Goal: Task Accomplishment & Management: Complete application form

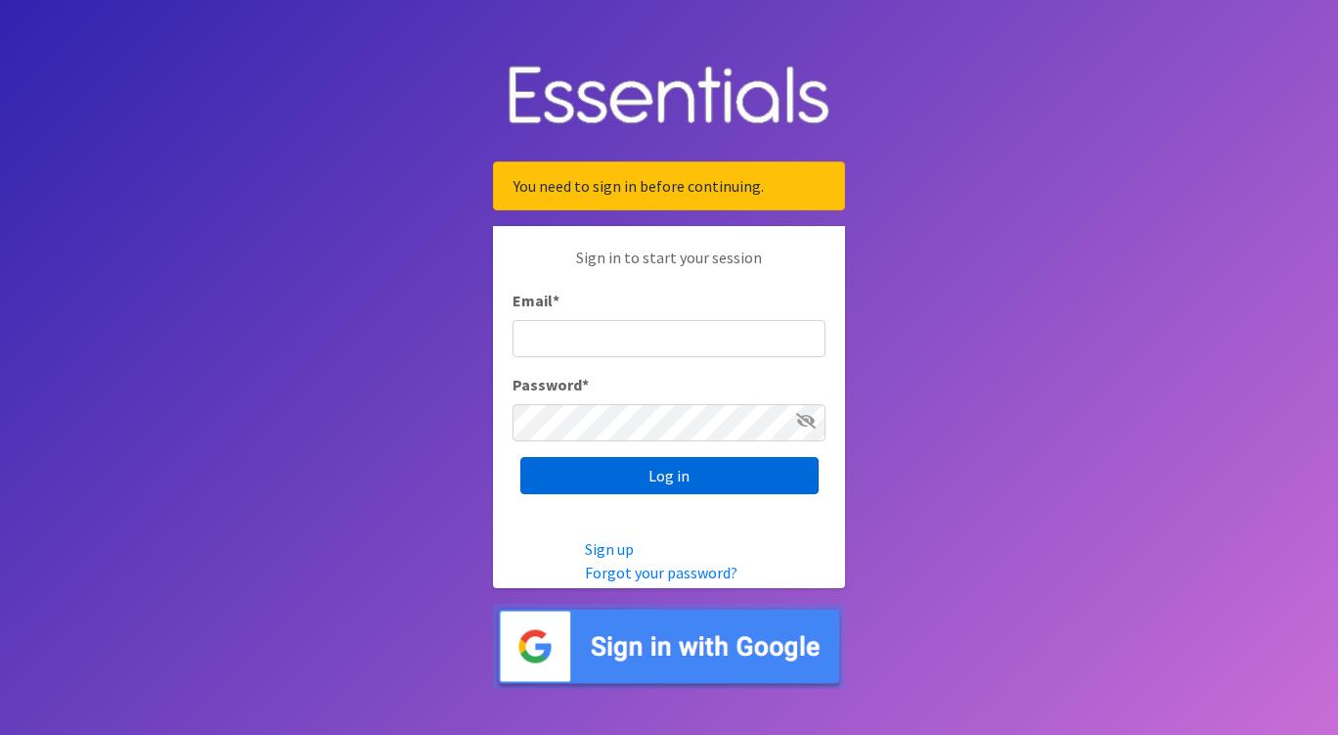
type input "[PERSON_NAME][EMAIL_ADDRESS][PERSON_NAME][DOMAIN_NAME]"
click at [630, 473] on input "Log in" at bounding box center [669, 475] width 298 height 37
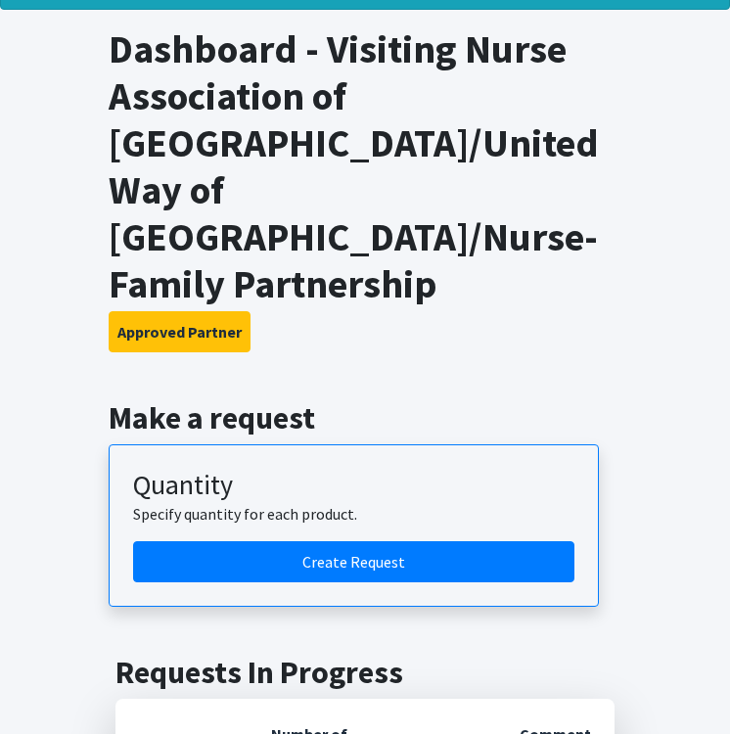
scroll to position [96, 0]
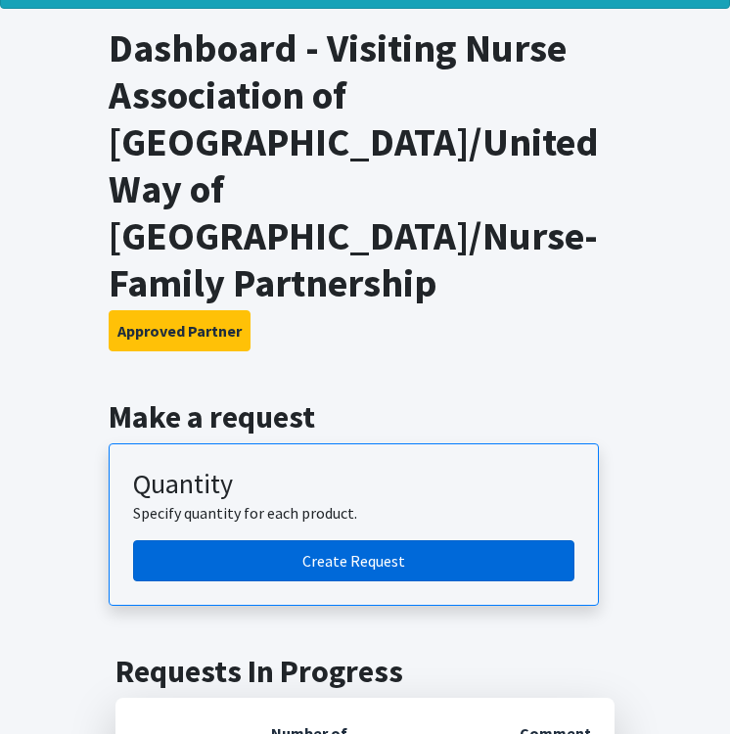
click at [313, 540] on link "Create Request" at bounding box center [353, 560] width 441 height 41
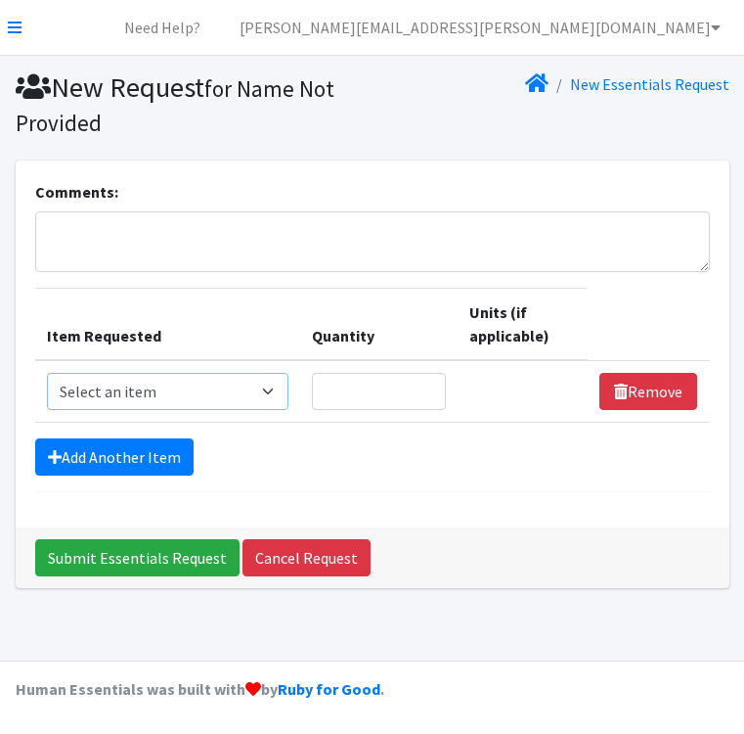
click at [118, 389] on select "Select an item # of Children this order will serve # of Individuals Living in H…" at bounding box center [168, 391] width 242 height 37
select select "6076"
click at [47, 373] on select "Select an item # of Children this order will serve # of Individuals Living in H…" at bounding box center [168, 391] width 242 height 37
click at [370, 391] on input "Quantity" at bounding box center [379, 391] width 134 height 37
click at [246, 384] on select "Select an item # of Children this order will serve # of Individuals Living in H…" at bounding box center [168, 391] width 242 height 37
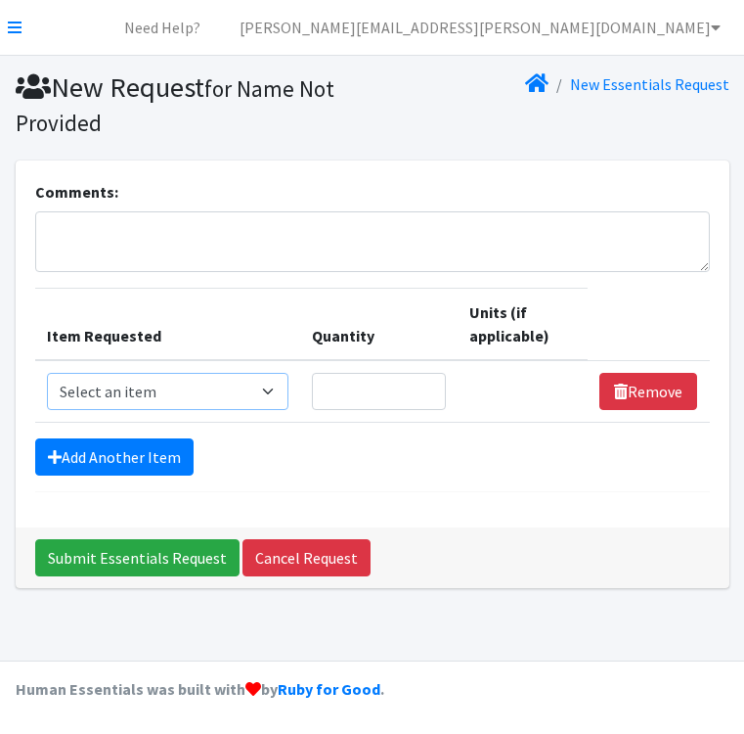
select select "6076"
click at [47, 373] on select "Select an item # of Children this order will serve # of Individuals Living in H…" at bounding box center [168, 391] width 242 height 37
click at [366, 376] on input "Quantity" at bounding box center [379, 391] width 134 height 37
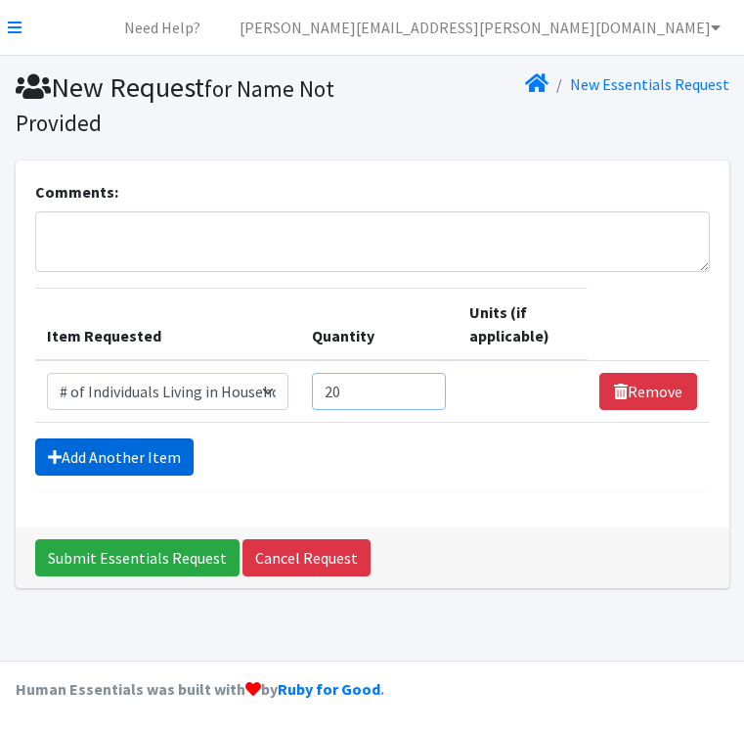
type input "20"
click at [98, 456] on link "Add Another Item" at bounding box center [114, 456] width 158 height 37
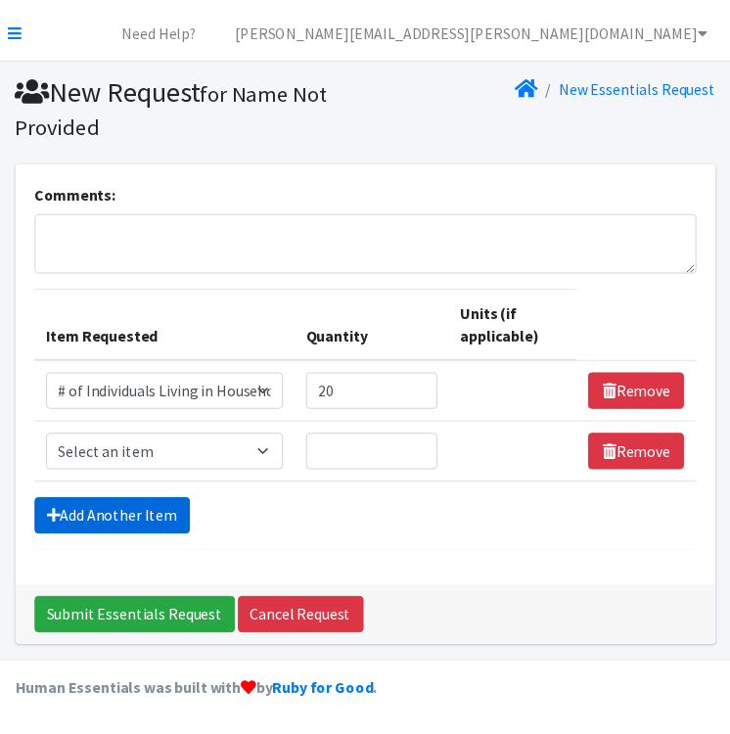
scroll to position [5, 0]
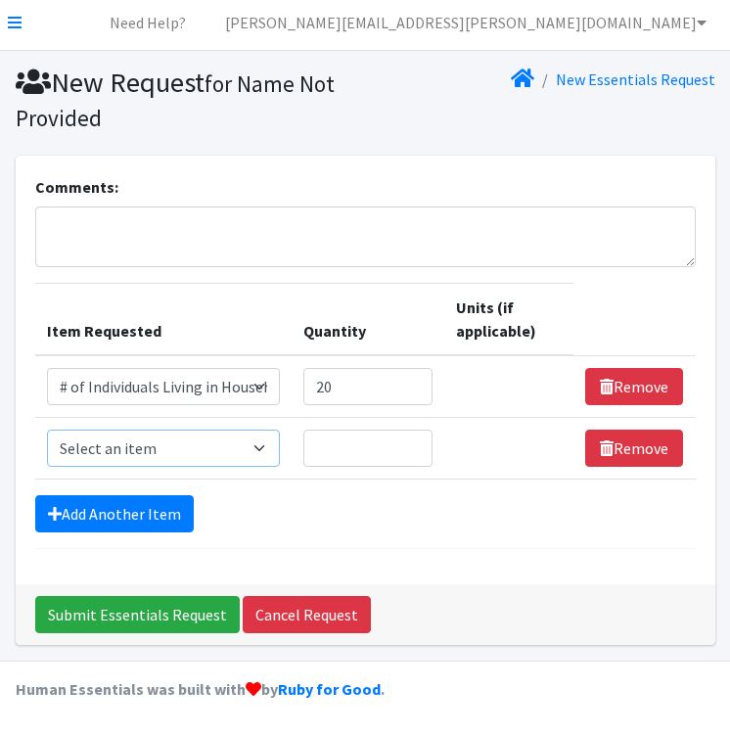
click at [133, 447] on select "Select an item # of Children this order will serve # of Individuals Living in H…" at bounding box center [163, 447] width 233 height 37
select select "13431"
click at [47, 429] on select "Select an item # of Children this order will serve # of Individuals Living in H…" at bounding box center [163, 447] width 233 height 37
click at [334, 455] on input "Quantity" at bounding box center [368, 447] width 130 height 37
type input "5"
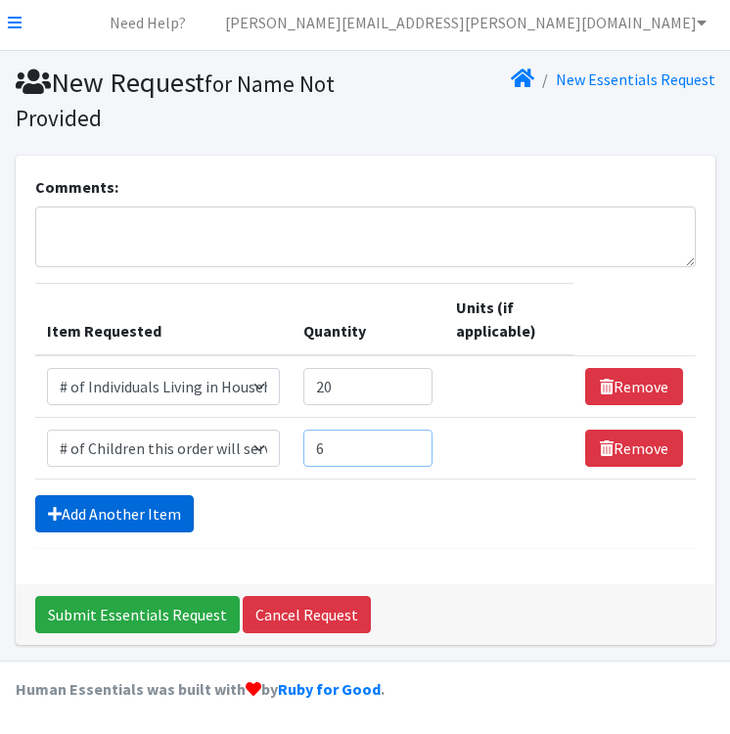
type input "6"
click at [149, 516] on link "Add Another Item" at bounding box center [114, 513] width 158 height 37
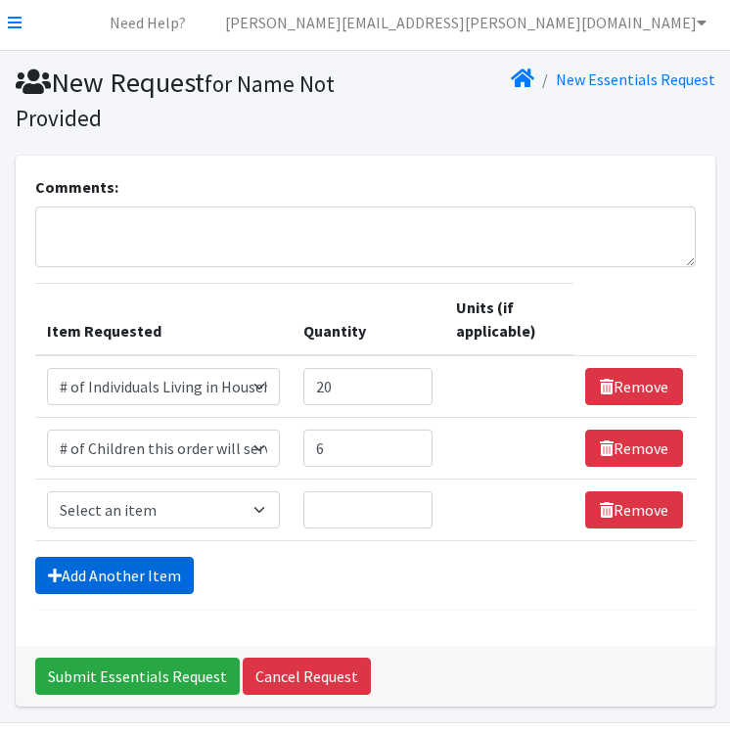
scroll to position [67, 0]
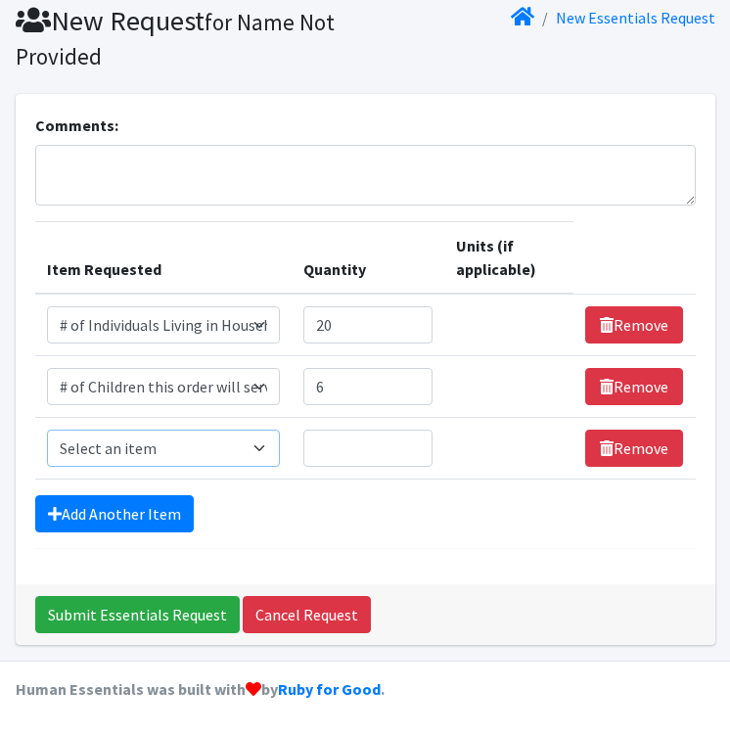
click at [135, 448] on select "Select an item # of Children this order will serve # of Individuals Living in H…" at bounding box center [163, 447] width 233 height 37
click at [366, 322] on input "20" at bounding box center [368, 324] width 130 height 37
type input "23"
click at [210, 443] on select "Select an item # of Children this order will serve # of Individuals Living in H…" at bounding box center [163, 447] width 233 height 37
select select "5710"
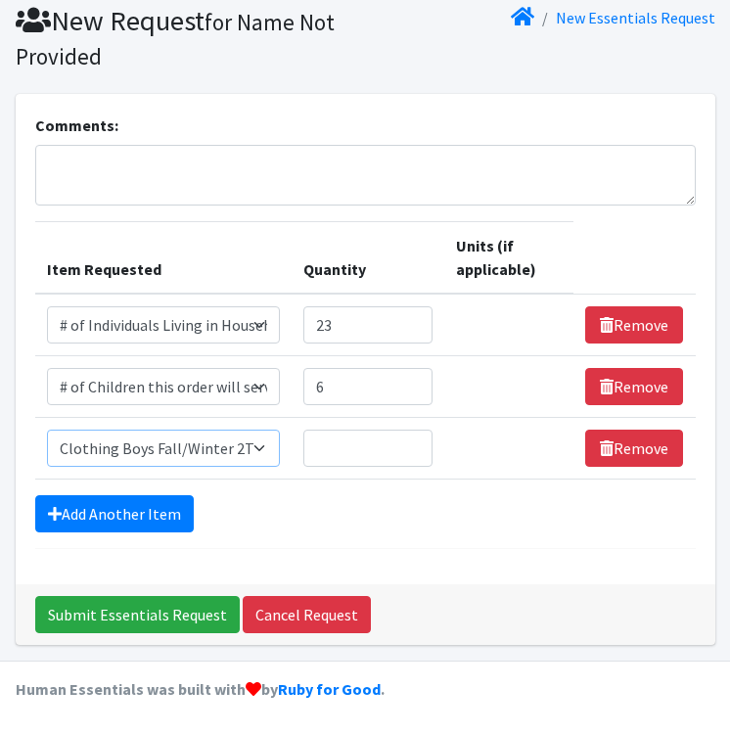
click at [47, 429] on select "Select an item # of Children this order will serve # of Individuals Living in H…" at bounding box center [163, 447] width 233 height 37
click at [350, 435] on input "Quantity" at bounding box center [368, 447] width 130 height 37
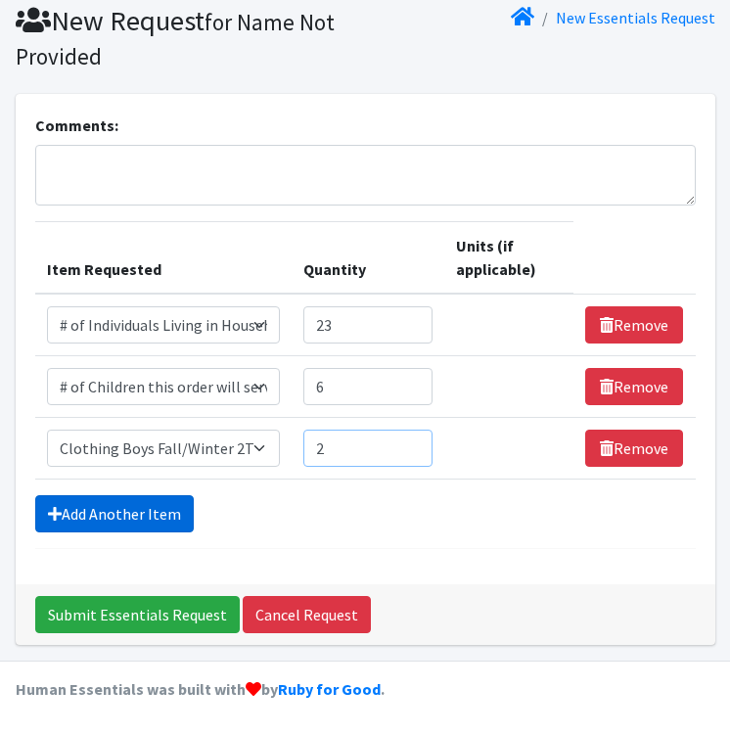
type input "2"
click at [153, 511] on link "Add Another Item" at bounding box center [114, 513] width 158 height 37
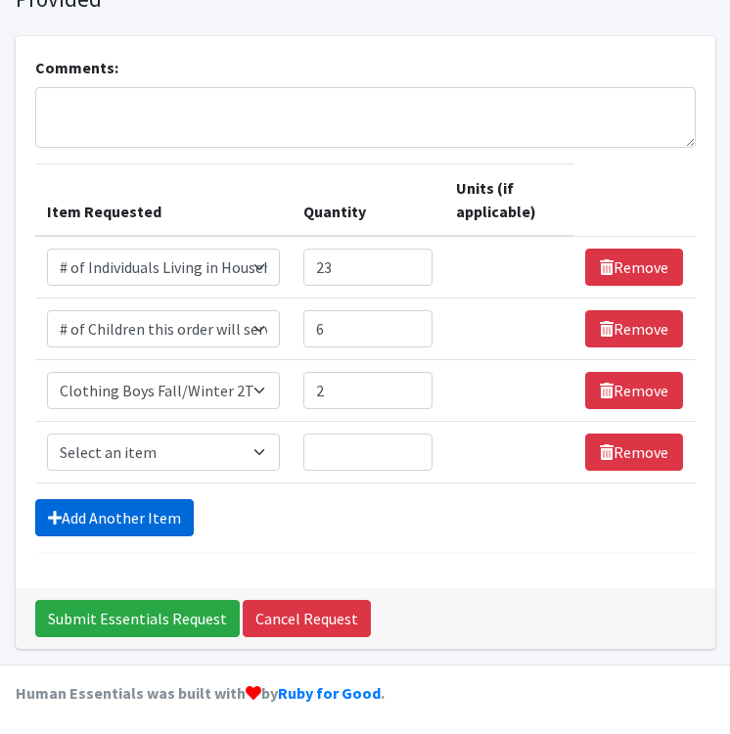
scroll to position [128, 0]
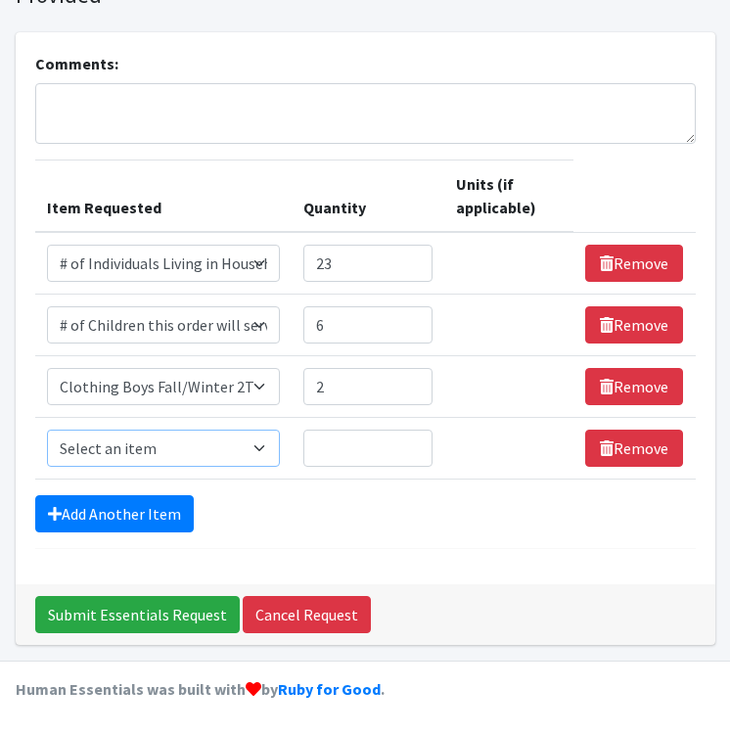
click at [147, 446] on select "Select an item # of Children this order will serve # of Individuals Living in H…" at bounding box center [163, 447] width 233 height 37
select select "1968"
click at [47, 429] on select "Select an item # of Children this order will serve # of Individuals Living in H…" at bounding box center [163, 447] width 233 height 37
click at [346, 448] on input "Quantity" at bounding box center [363, 447] width 128 height 37
click at [482, 441] on select "Please select a unit units Packs" at bounding box center [507, 447] width 112 height 37
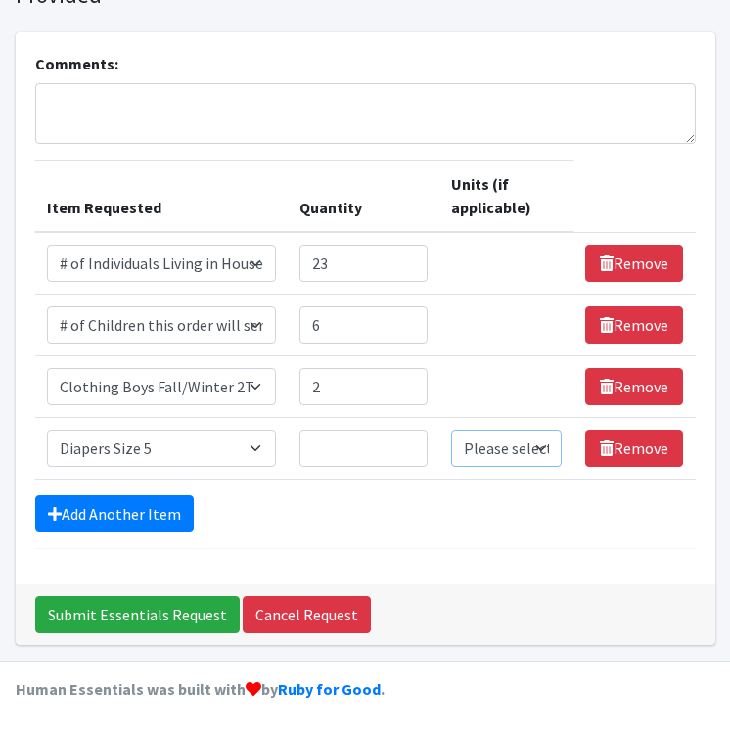
select select "Pack"
click at [452, 429] on select "Please select a unit units Packs" at bounding box center [507, 447] width 112 height 37
click at [353, 452] on input "Quantity" at bounding box center [363, 447] width 128 height 37
type input "8"
click at [353, 323] on input "6" at bounding box center [363, 324] width 128 height 37
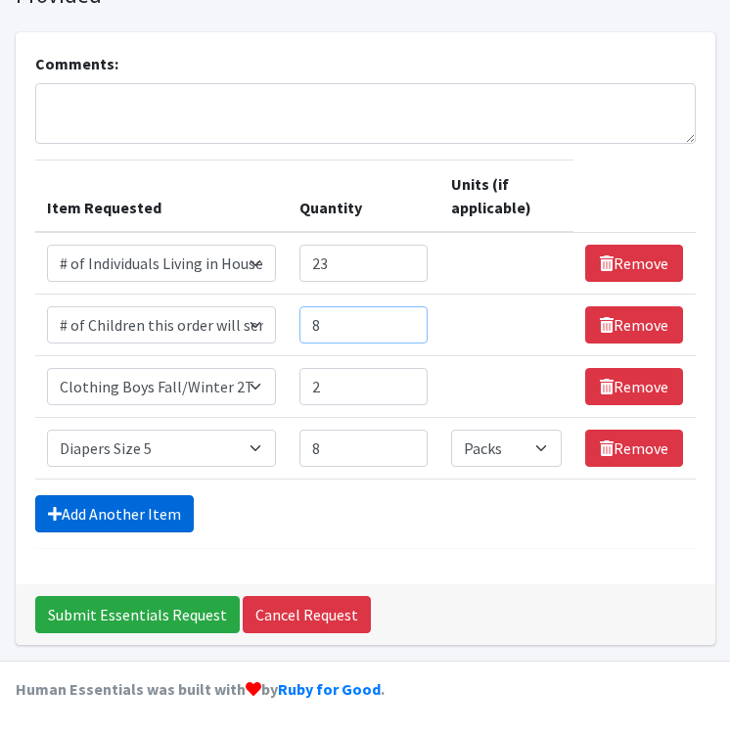
type input "8"
click at [169, 511] on link "Add Another Item" at bounding box center [114, 513] width 158 height 37
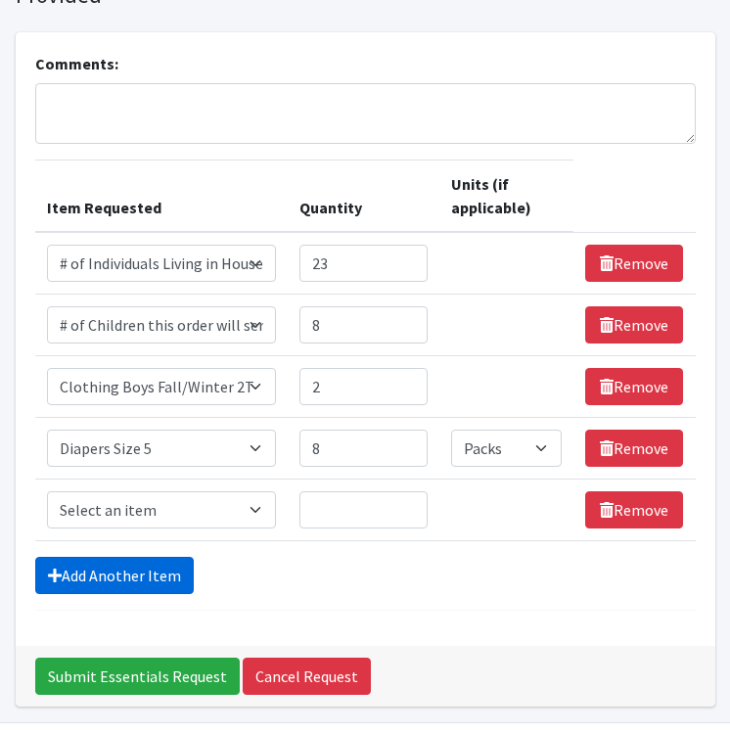
scroll to position [190, 0]
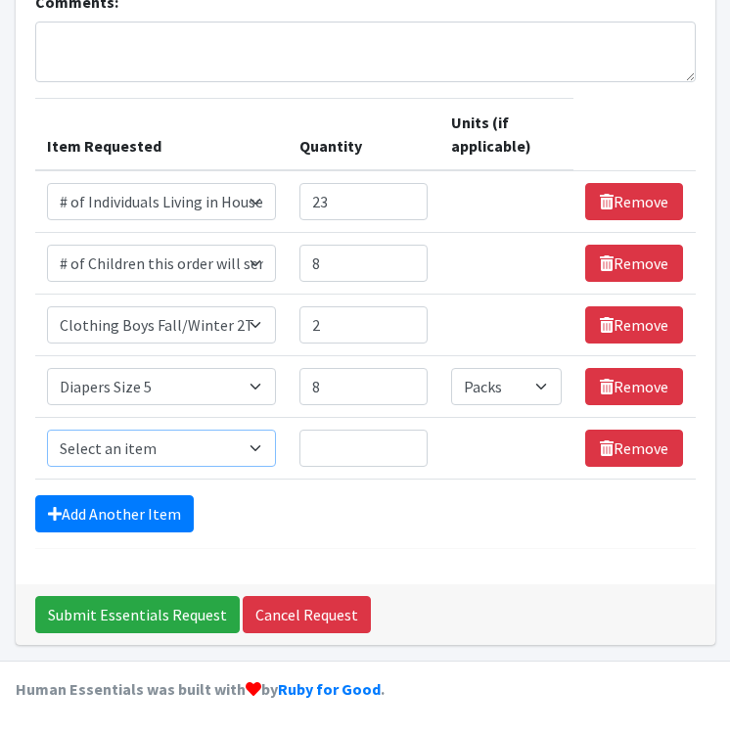
click at [166, 437] on select "Select an item # of Children this order will serve # of Individuals Living in H…" at bounding box center [161, 447] width 229 height 37
select select "1929"
click at [47, 429] on select "Select an item # of Children this order will serve # of Individuals Living in H…" at bounding box center [161, 447] width 229 height 37
click at [359, 432] on input "Quantity" at bounding box center [363, 447] width 128 height 37
type input "8"
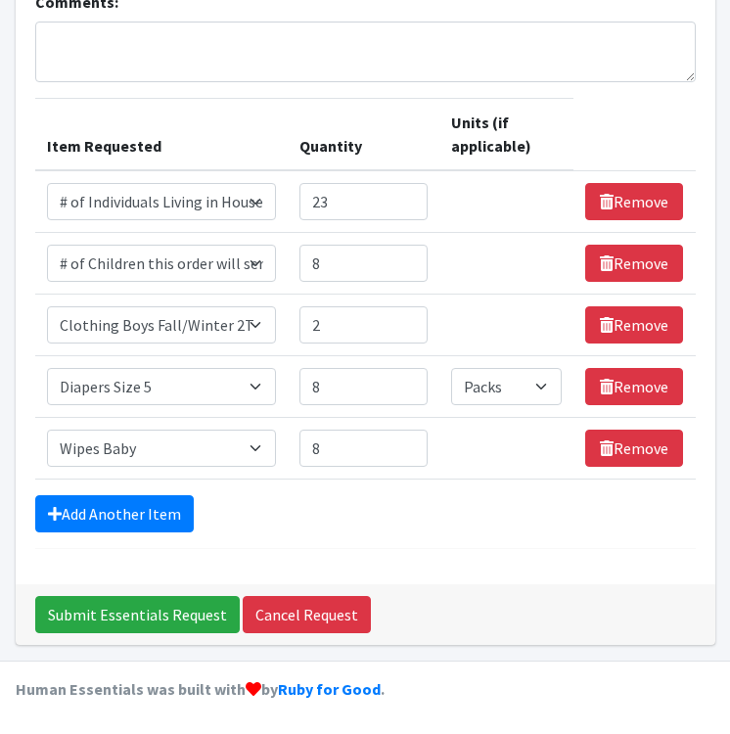
click at [389, 520] on div "Add Another Item" at bounding box center [365, 513] width 660 height 37
click at [162, 528] on link "Add Another Item" at bounding box center [114, 513] width 158 height 37
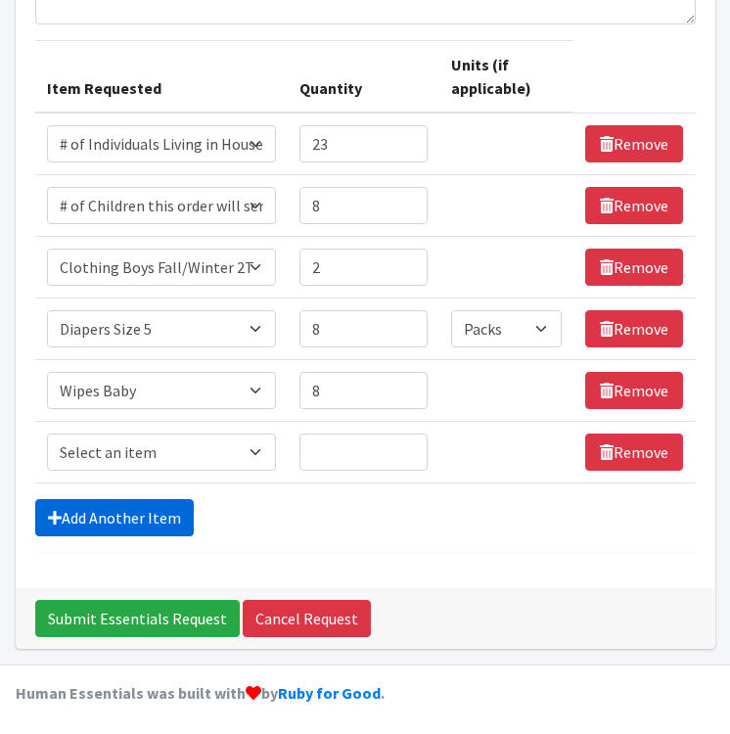
scroll to position [251, 0]
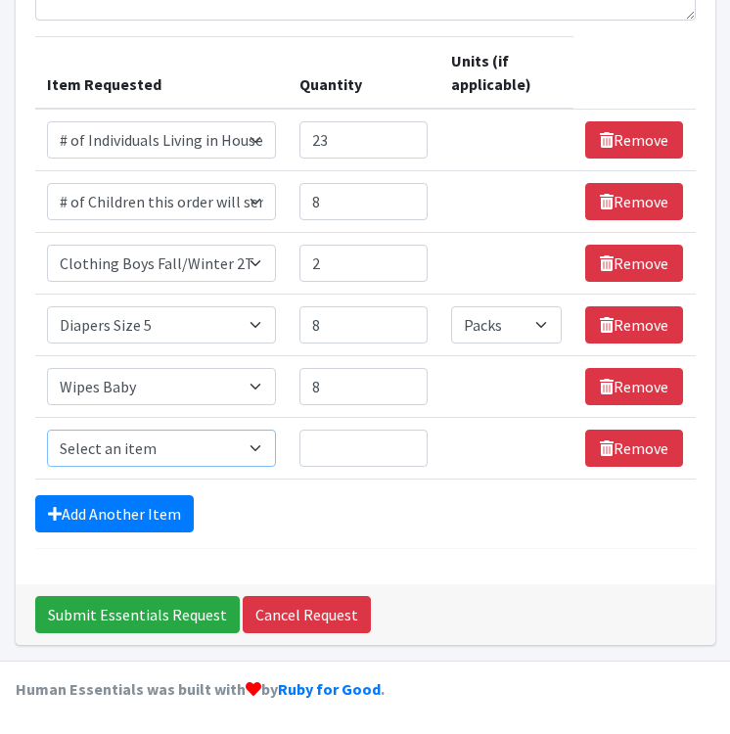
click at [212, 448] on select "Select an item # of Children this order will serve # of Individuals Living in H…" at bounding box center [161, 447] width 229 height 37
click at [47, 429] on select "Select an item # of Children this order will serve # of Individuals Living in H…" at bounding box center [161, 447] width 229 height 37
click at [256, 454] on select "Select an item # of Children this order will serve # of Individuals Living in H…" at bounding box center [161, 447] width 229 height 37
select select "5717"
click at [47, 429] on select "Select an item # of Children this order will serve # of Individuals Living in H…" at bounding box center [161, 447] width 229 height 37
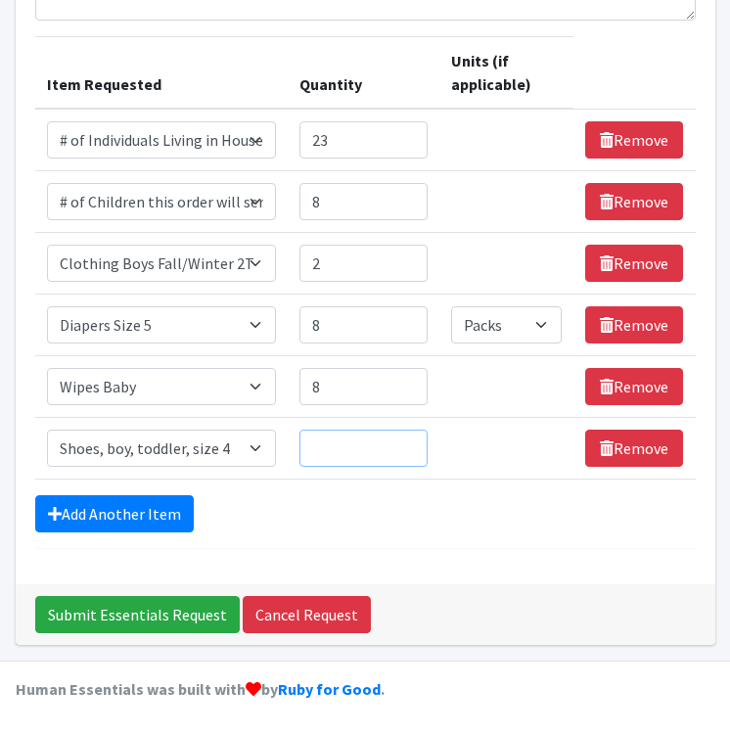
click at [345, 448] on input "Quantity" at bounding box center [363, 447] width 128 height 37
type input "2"
click at [377, 520] on div "Add Another Item" at bounding box center [365, 513] width 660 height 37
click at [375, 447] on input "2" at bounding box center [363, 447] width 128 height 37
type input "4"
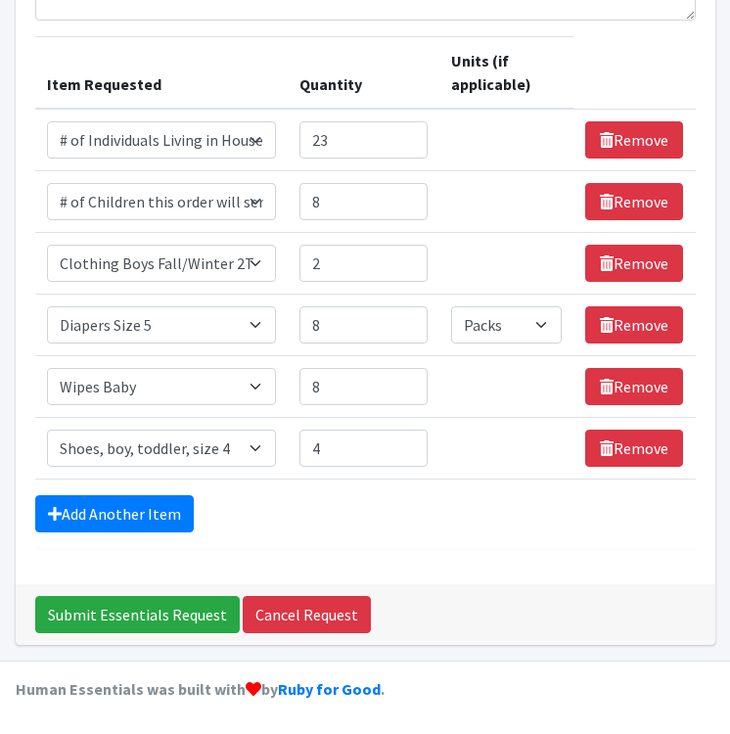
click at [393, 526] on div "Add Another Item" at bounding box center [365, 513] width 660 height 37
click at [360, 451] on input "4" at bounding box center [363, 447] width 128 height 37
type input "2"
click at [409, 516] on div "Add Another Item" at bounding box center [365, 513] width 660 height 37
click at [387, 457] on input "2" at bounding box center [363, 447] width 128 height 37
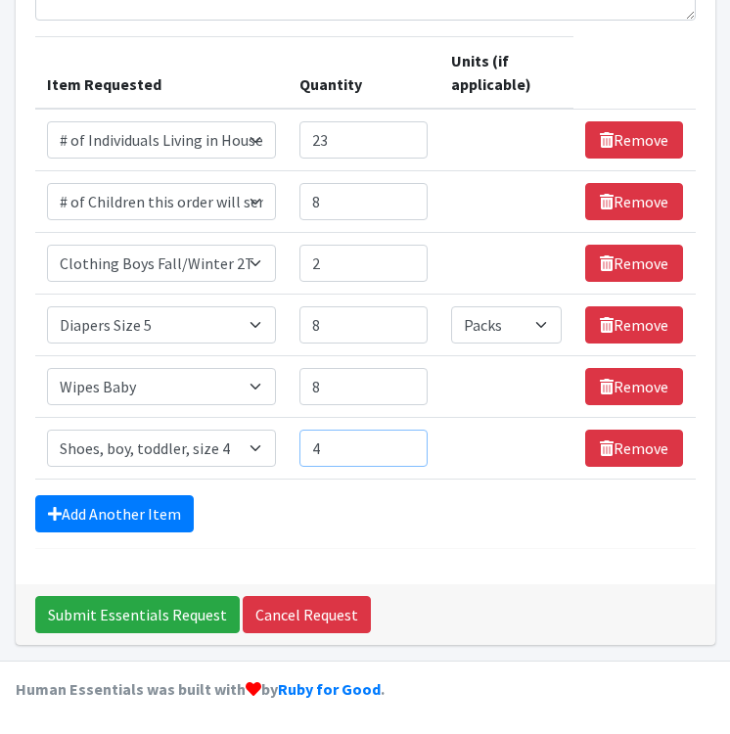
type input "4"
click at [426, 508] on div "Add Another Item" at bounding box center [365, 513] width 660 height 37
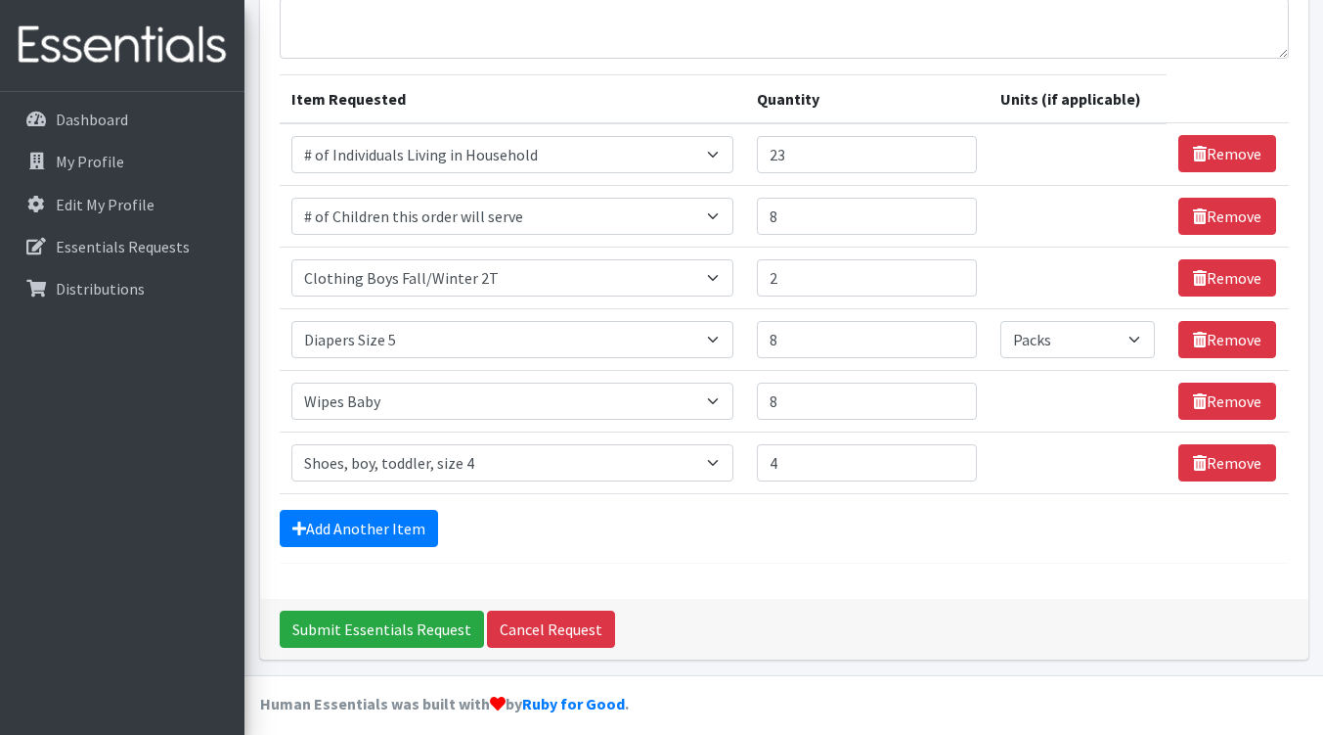
scroll to position [0, 0]
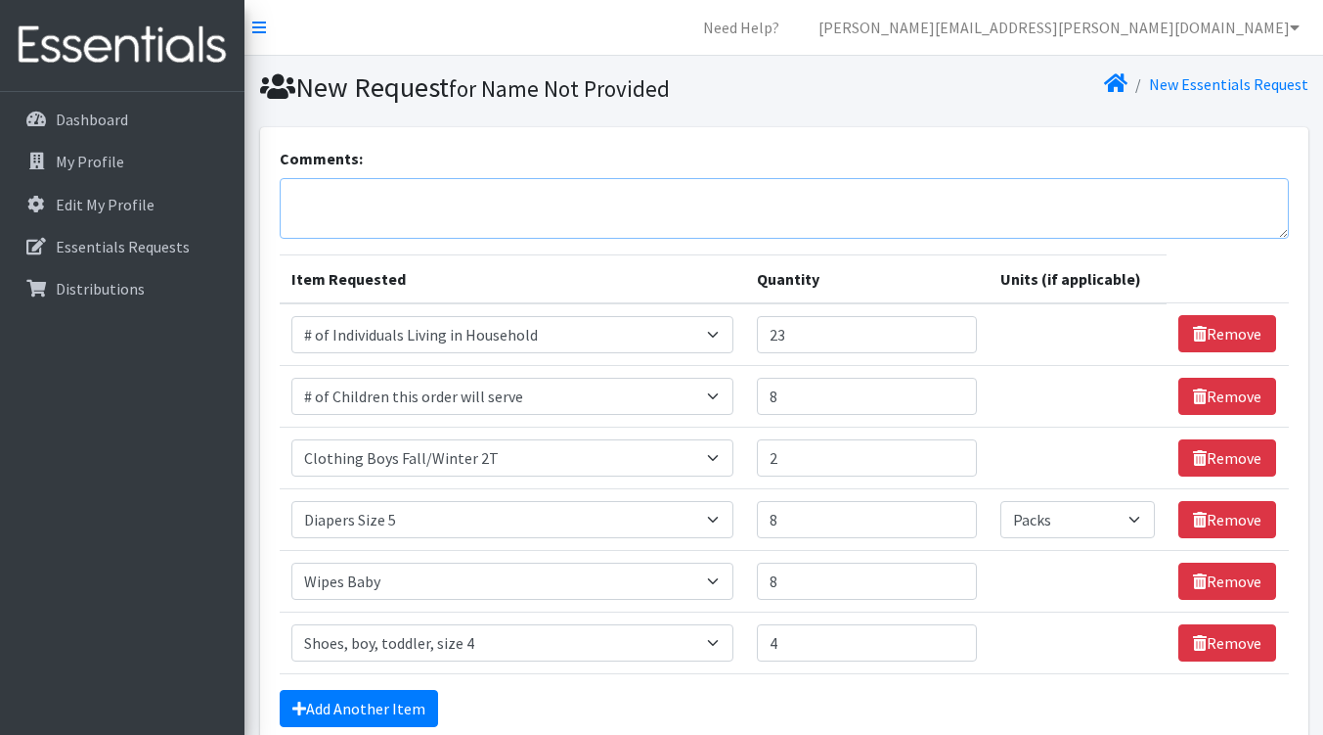
click at [743, 223] on textarea "Comments:" at bounding box center [784, 208] width 1009 height 61
click at [731, 196] on textarea "Stephanie Solano, RN stephanie" at bounding box center [784, 208] width 1009 height 61
click at [632, 215] on textarea "Stephanie Solano, RN-VNA/Nurse Family Partnership stephanie" at bounding box center [784, 208] width 1009 height 61
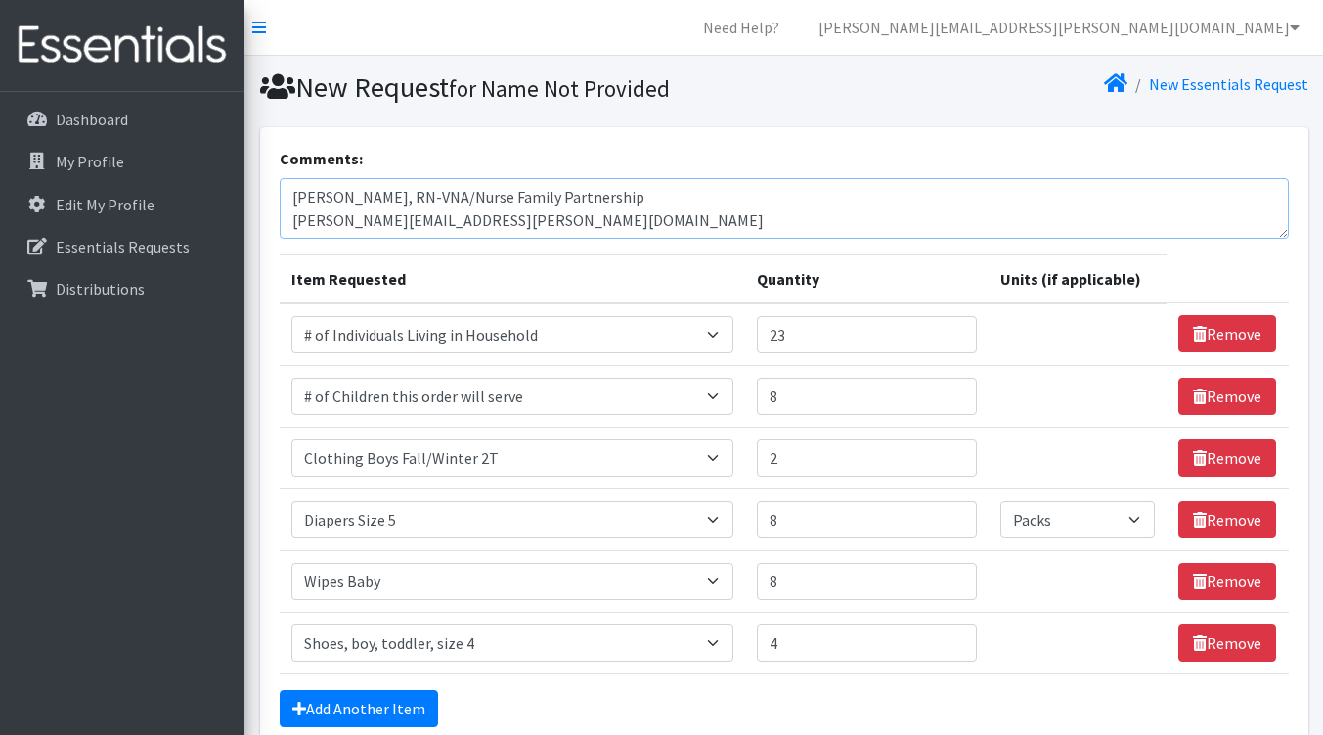
scroll to position [16, 0]
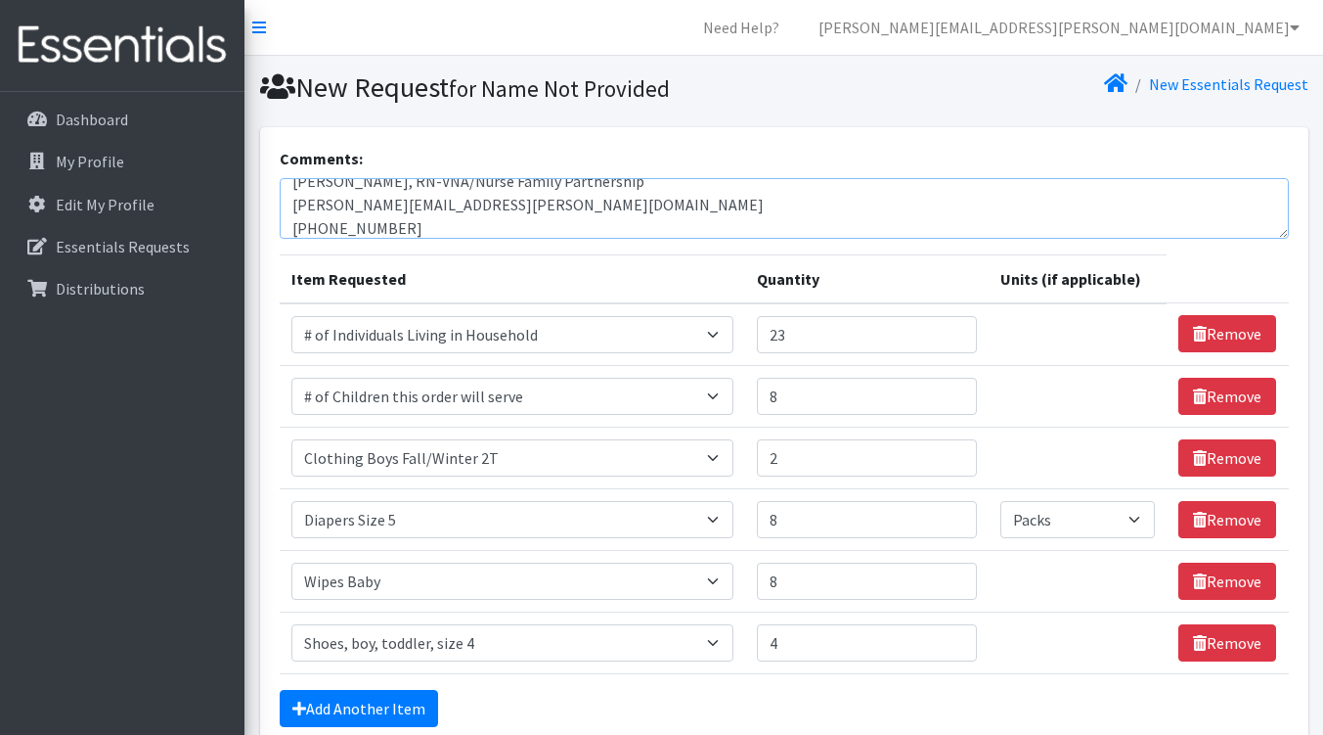
type textarea "Stephanie Solano, RN-VNA/Nurse Family Partnership stephanie.solano@vnahg.org 90…"
click at [271, 321] on div "Comments: Stephanie Solano, RN-VNA/Nurse Family Partnership stephanie.solano@vn…" at bounding box center [784, 452] width 1049 height 651
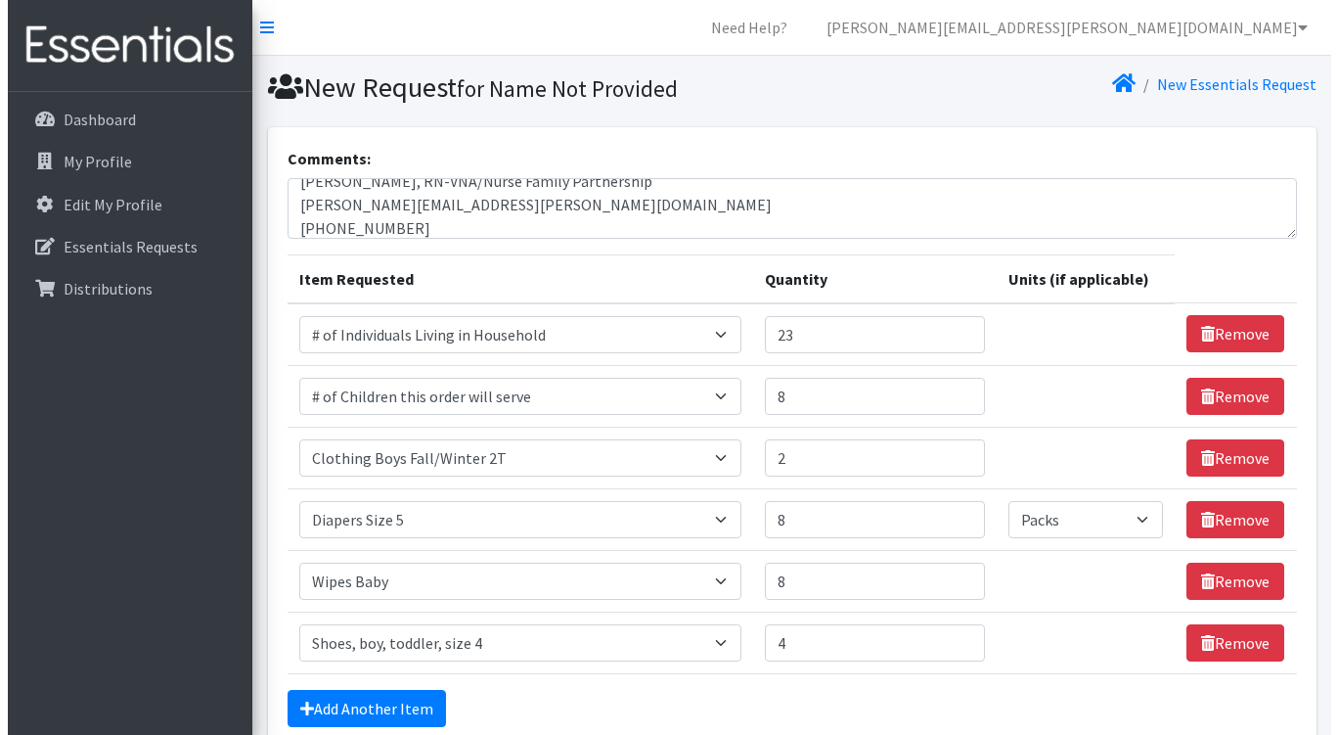
scroll to position [98, 0]
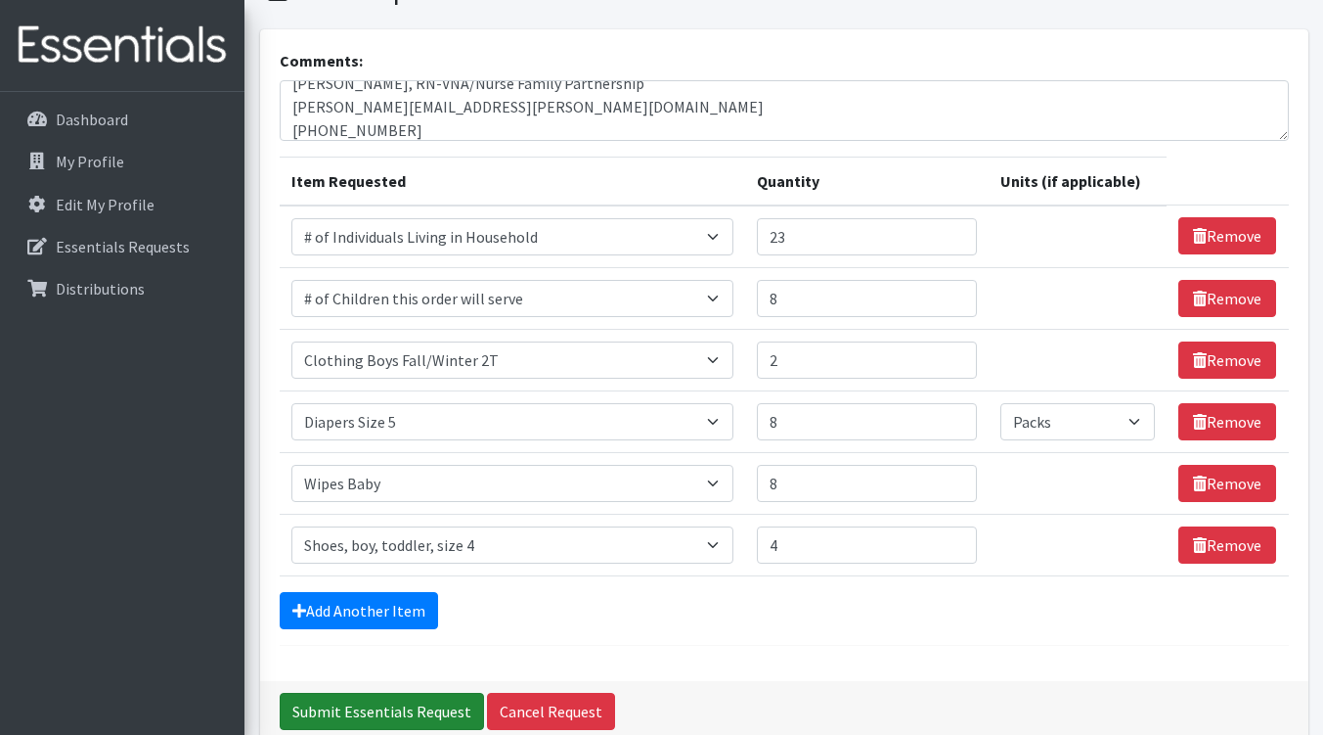
click at [386, 702] on input "Submit Essentials Request" at bounding box center [382, 710] width 204 height 37
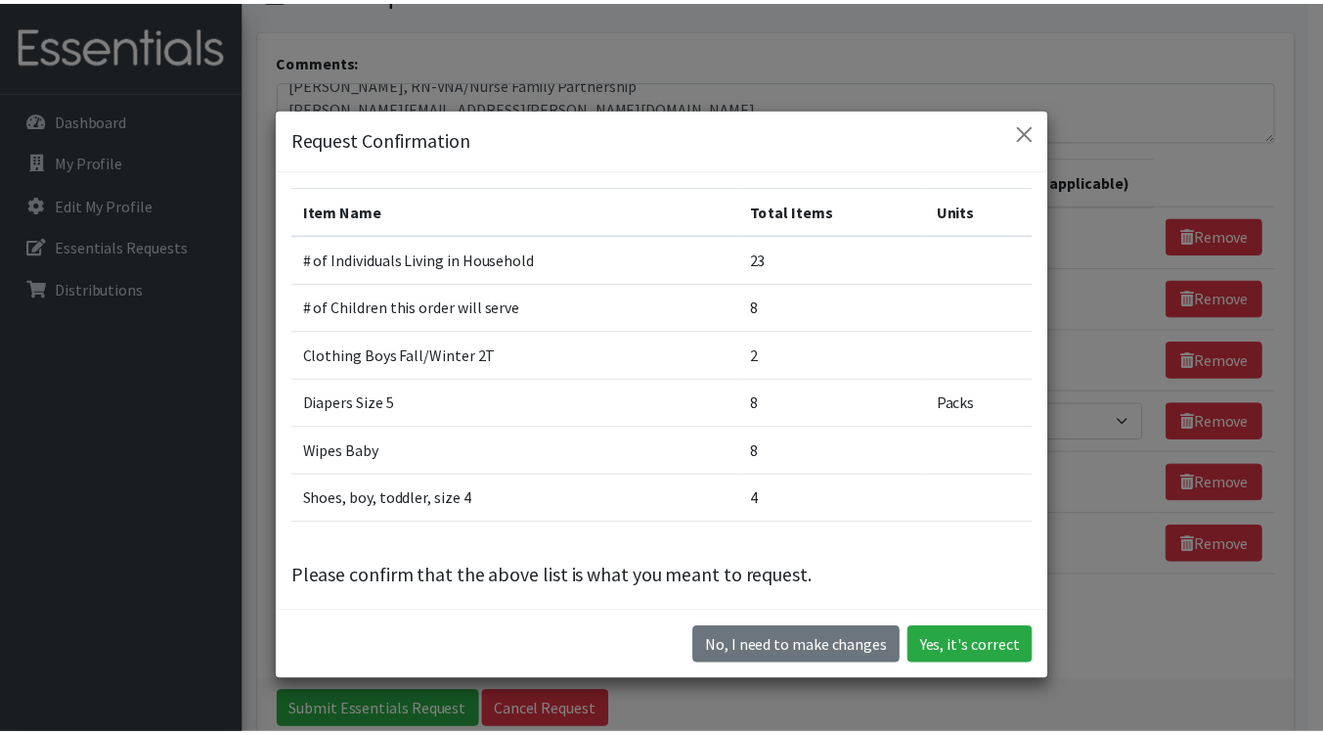
scroll to position [12, 0]
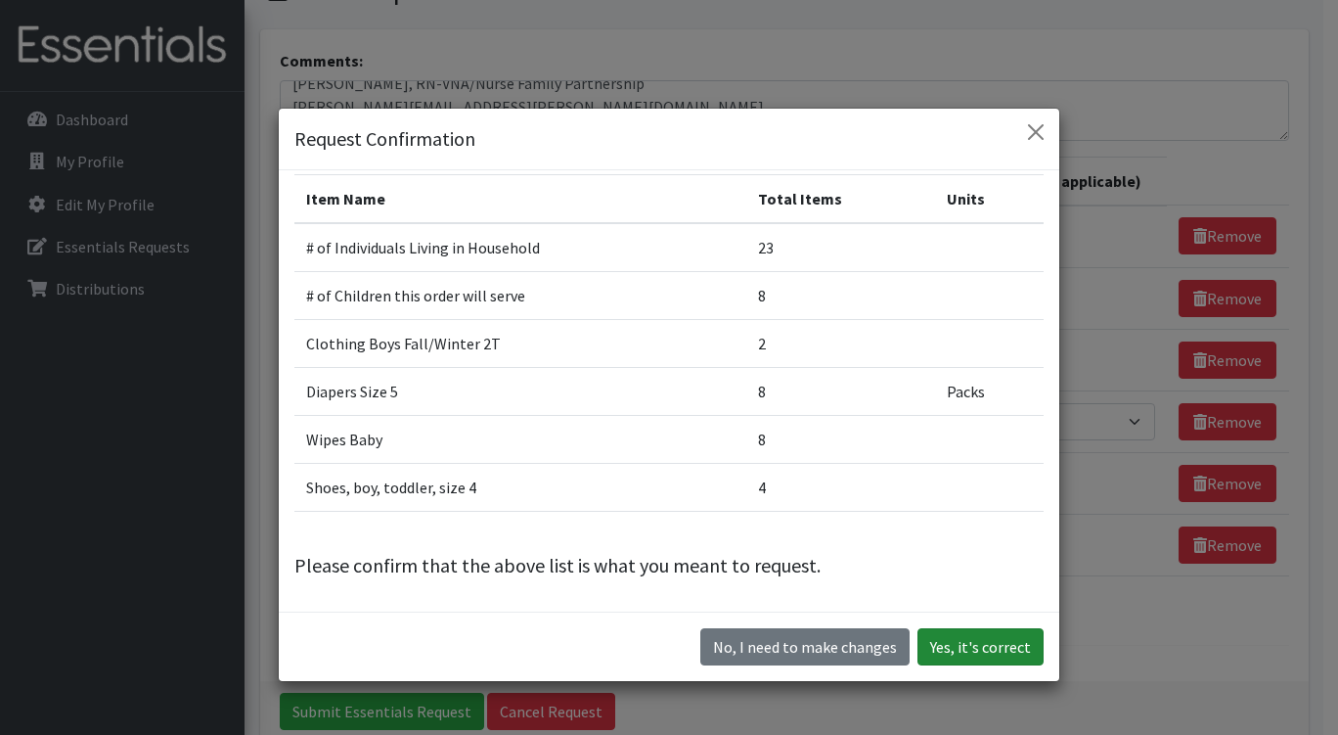
click at [743, 641] on button "Yes, it's correct" at bounding box center [980, 646] width 126 height 37
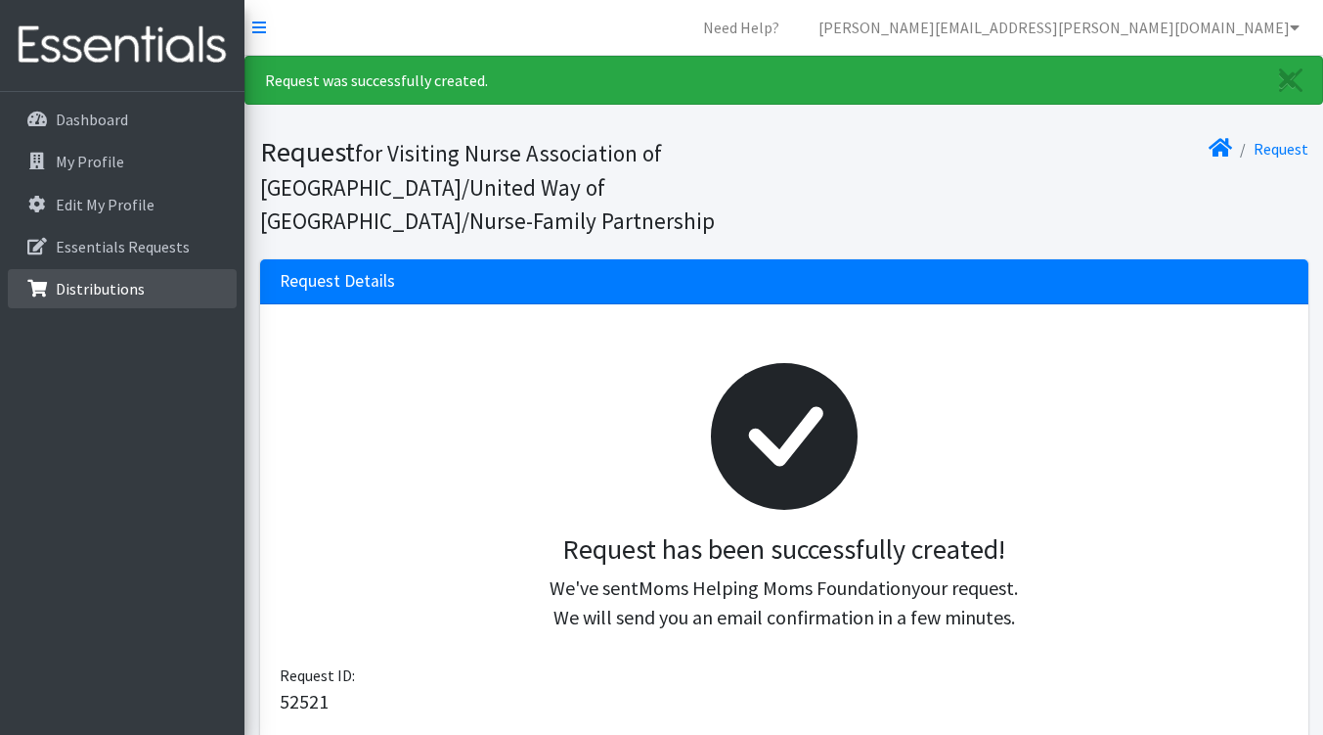
click at [127, 278] on link "Distributions" at bounding box center [122, 288] width 229 height 39
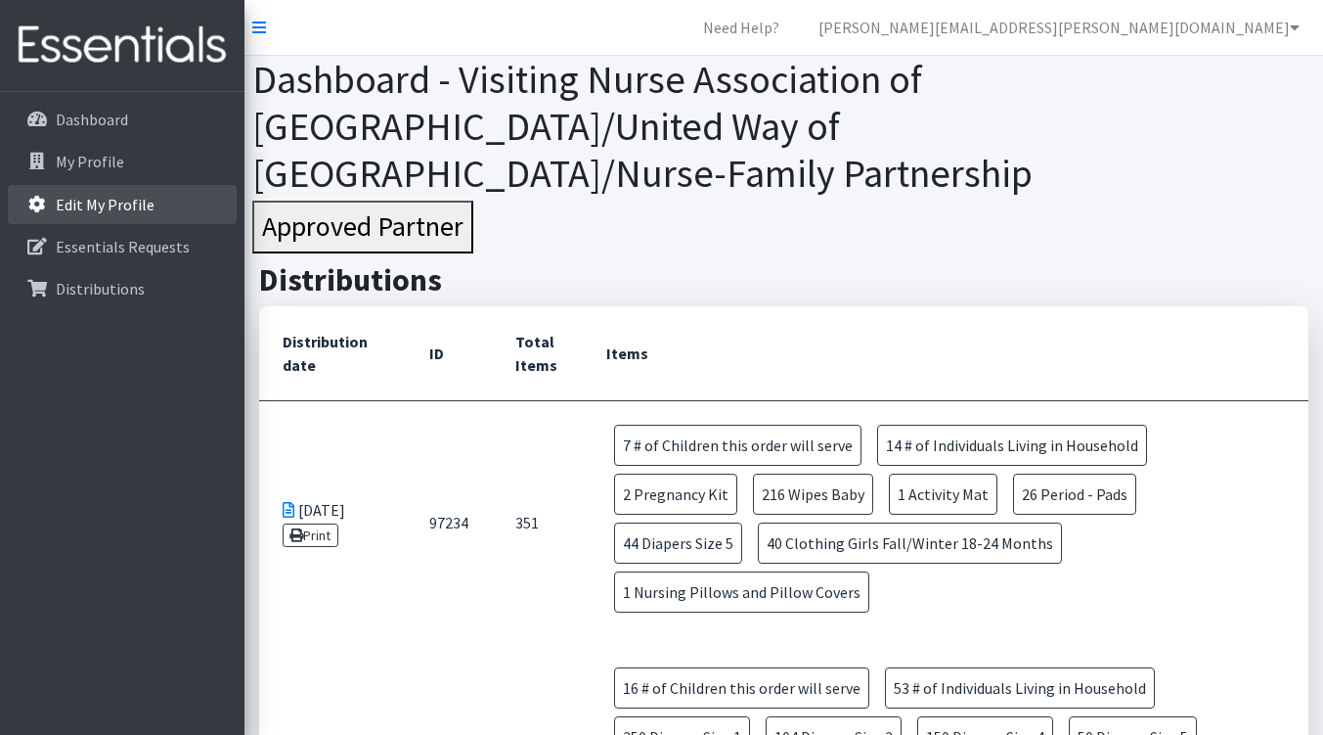
click at [125, 199] on p "Edit My Profile" at bounding box center [105, 205] width 99 height 20
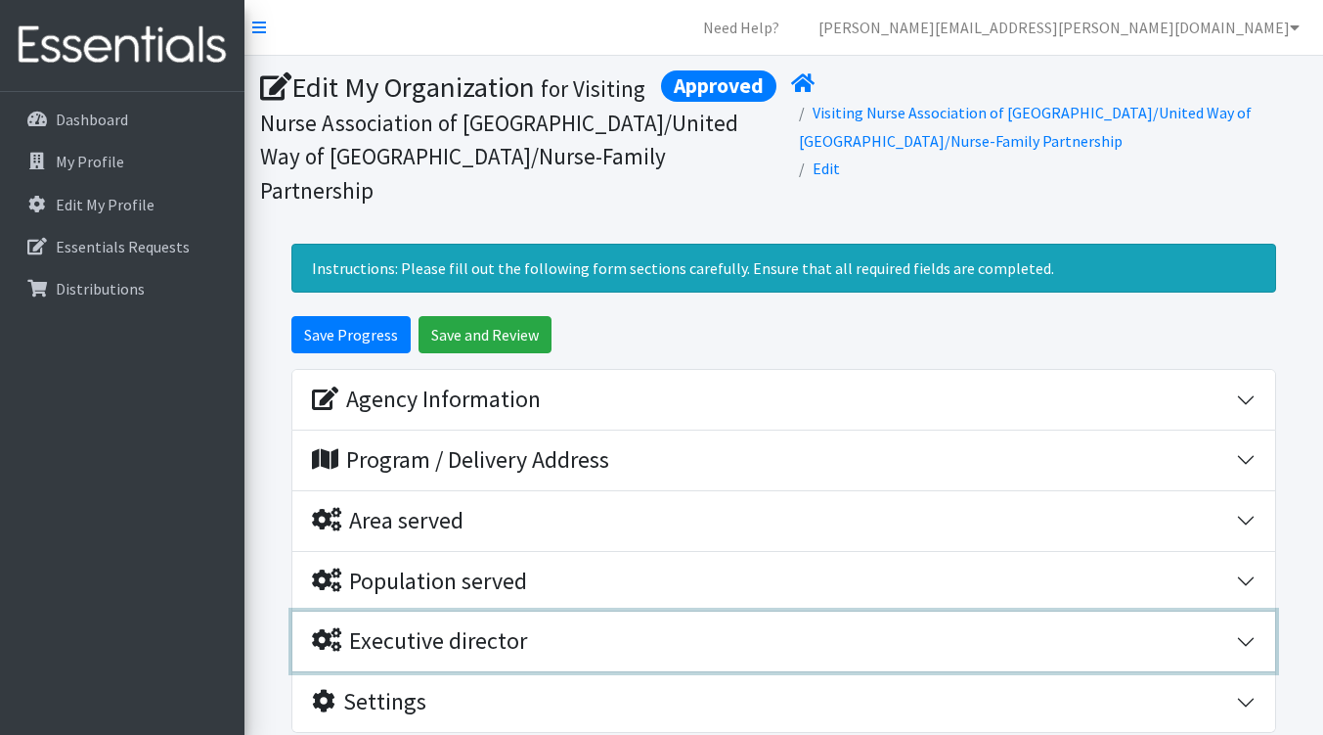
click at [501, 642] on button "Executive director" at bounding box center [783, 641] width 983 height 60
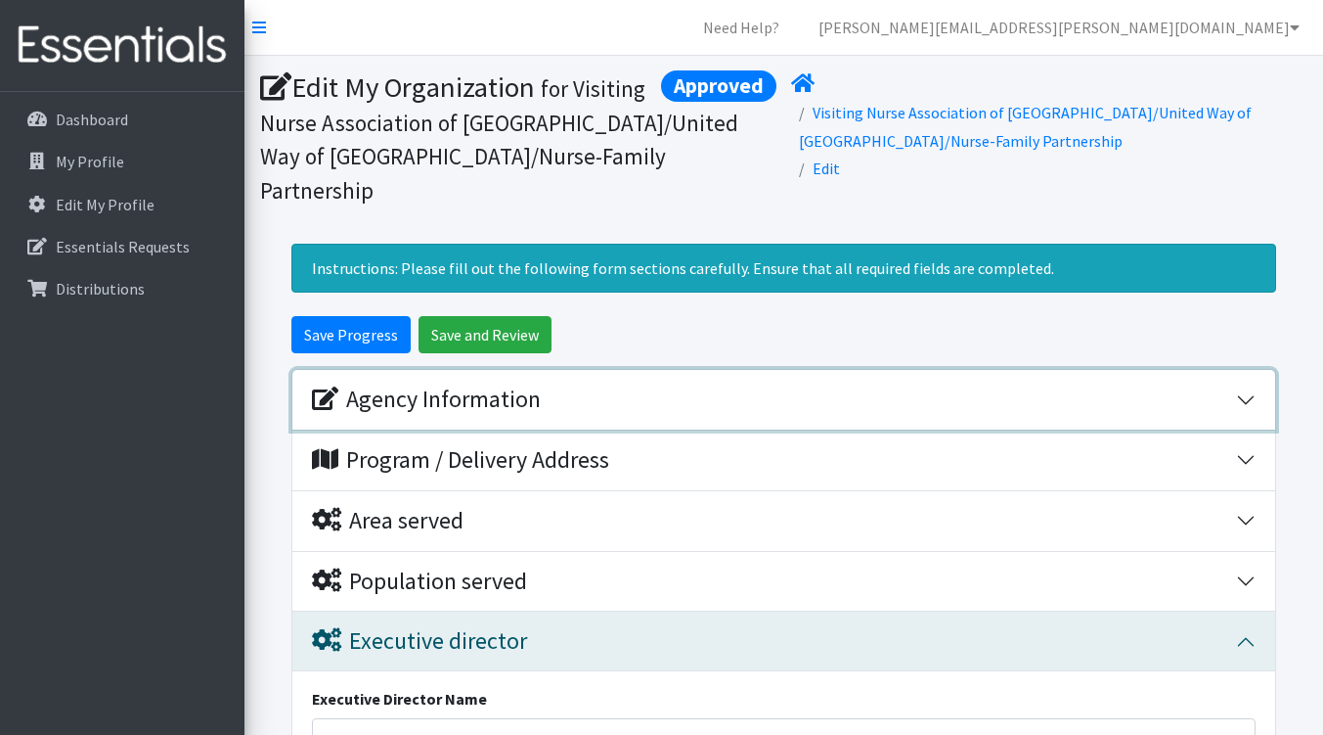
click at [448, 385] on div "Agency Information" at bounding box center [426, 399] width 229 height 28
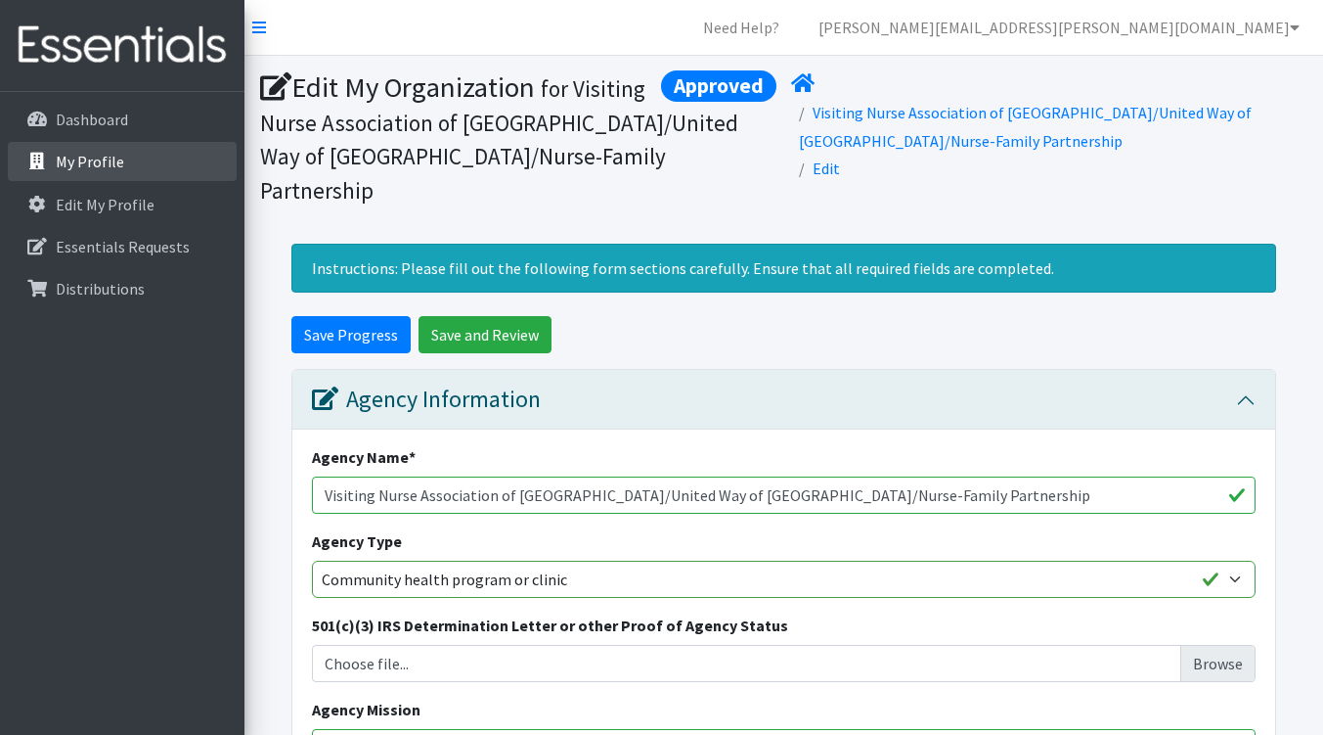
click at [85, 161] on p "My Profile" at bounding box center [90, 162] width 68 height 20
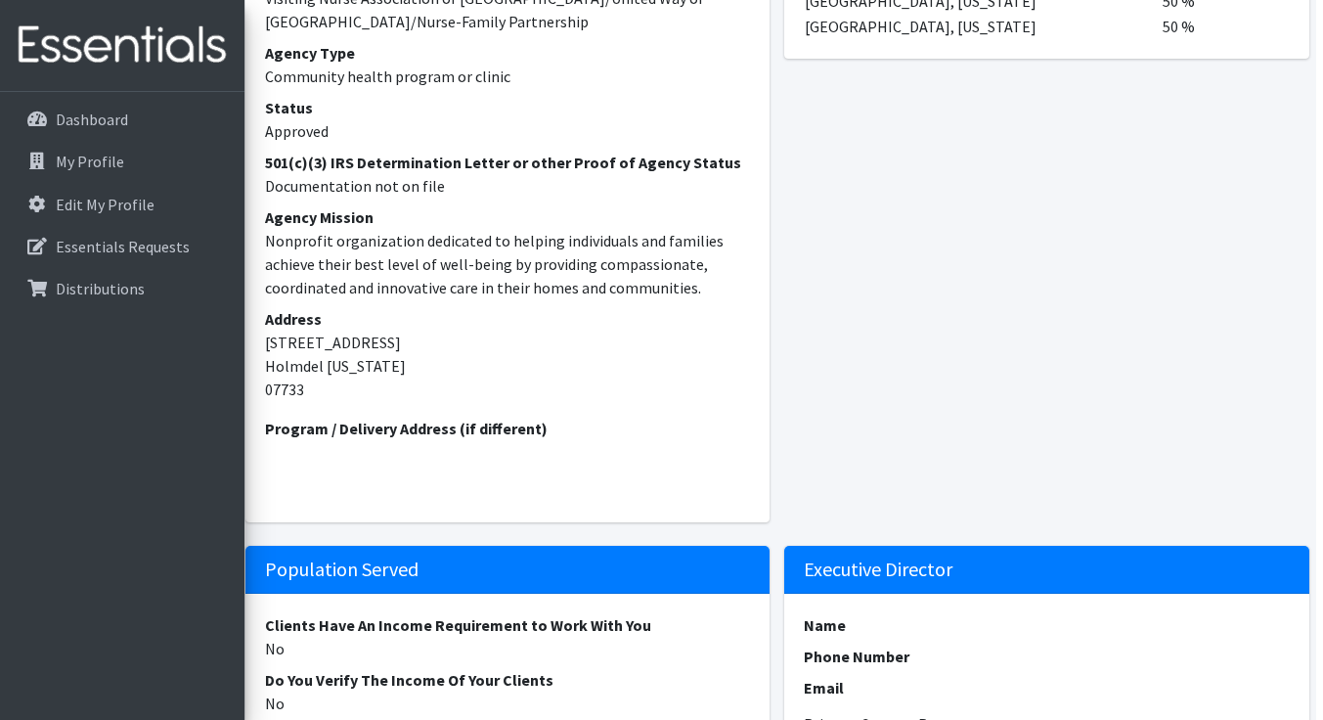
scroll to position [0, 7]
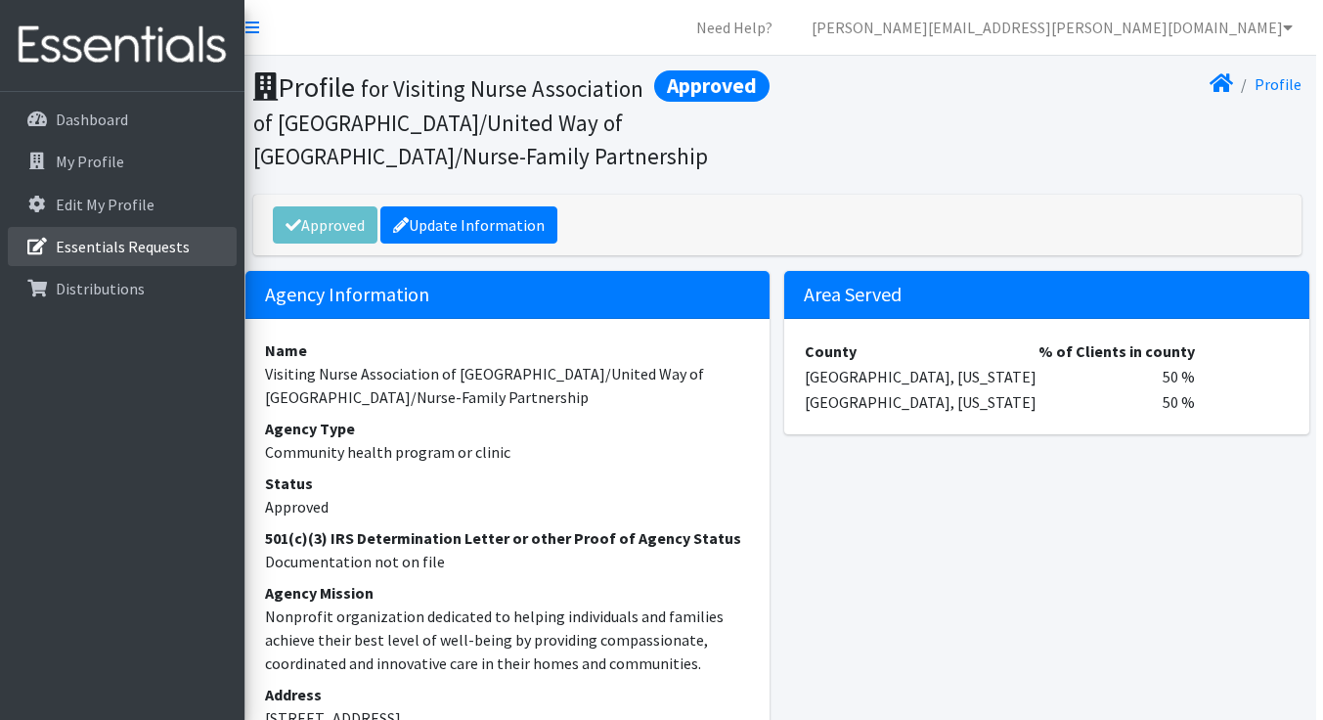
click at [101, 250] on p "Essentials Requests" at bounding box center [123, 247] width 134 height 20
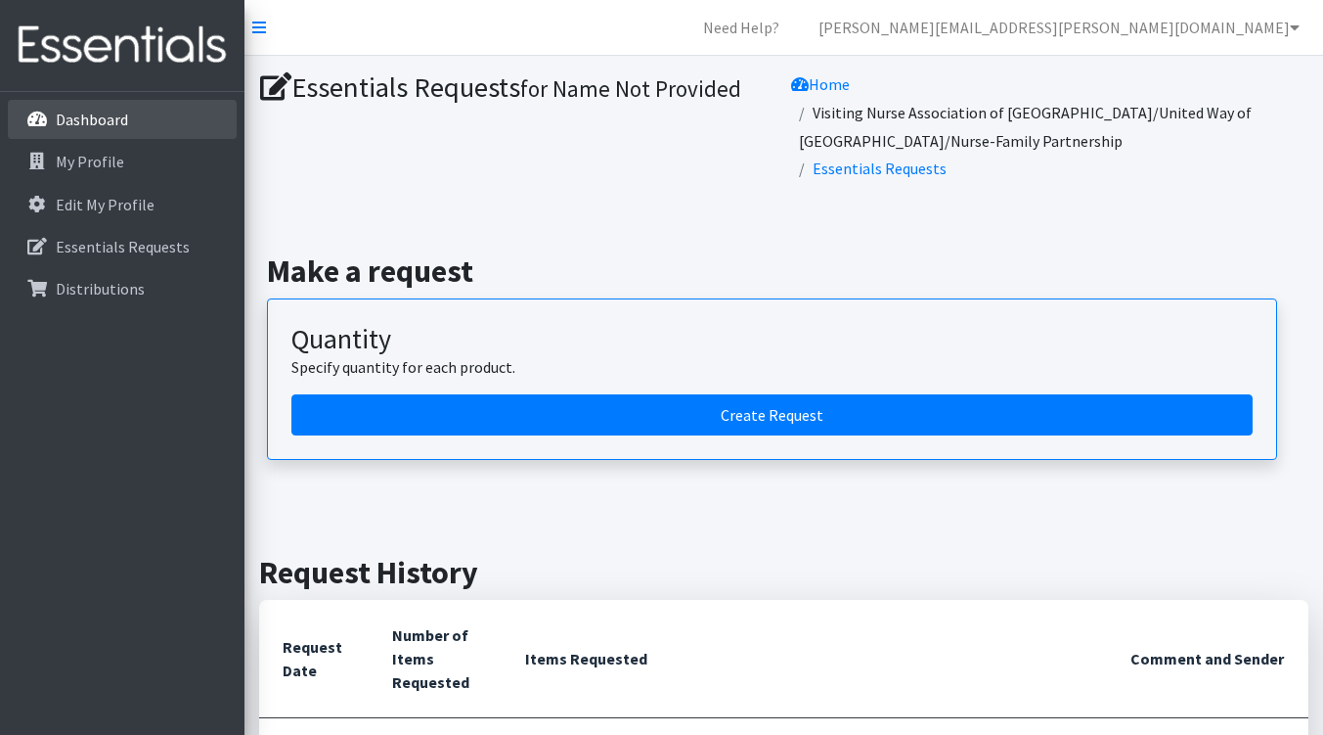
click at [105, 126] on p "Dashboard" at bounding box center [92, 120] width 72 height 20
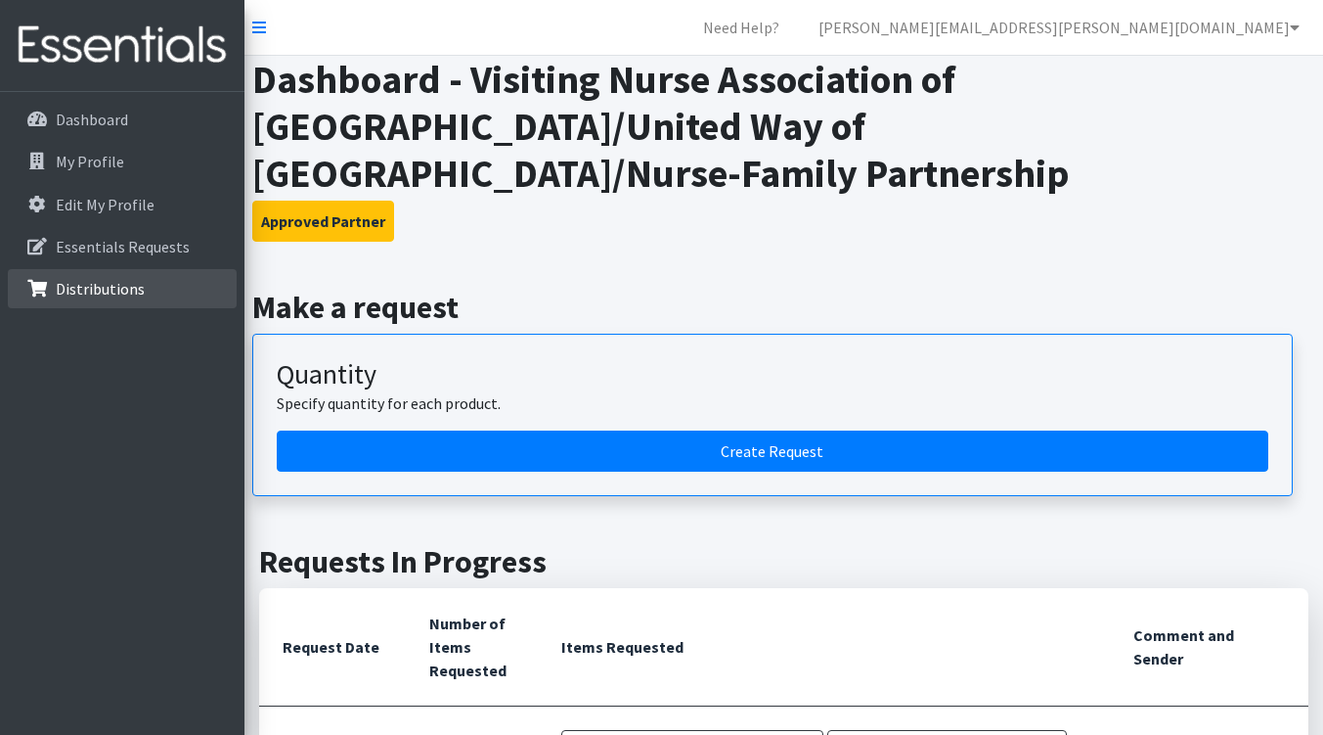
click at [75, 302] on link "Distributions" at bounding box center [122, 288] width 229 height 39
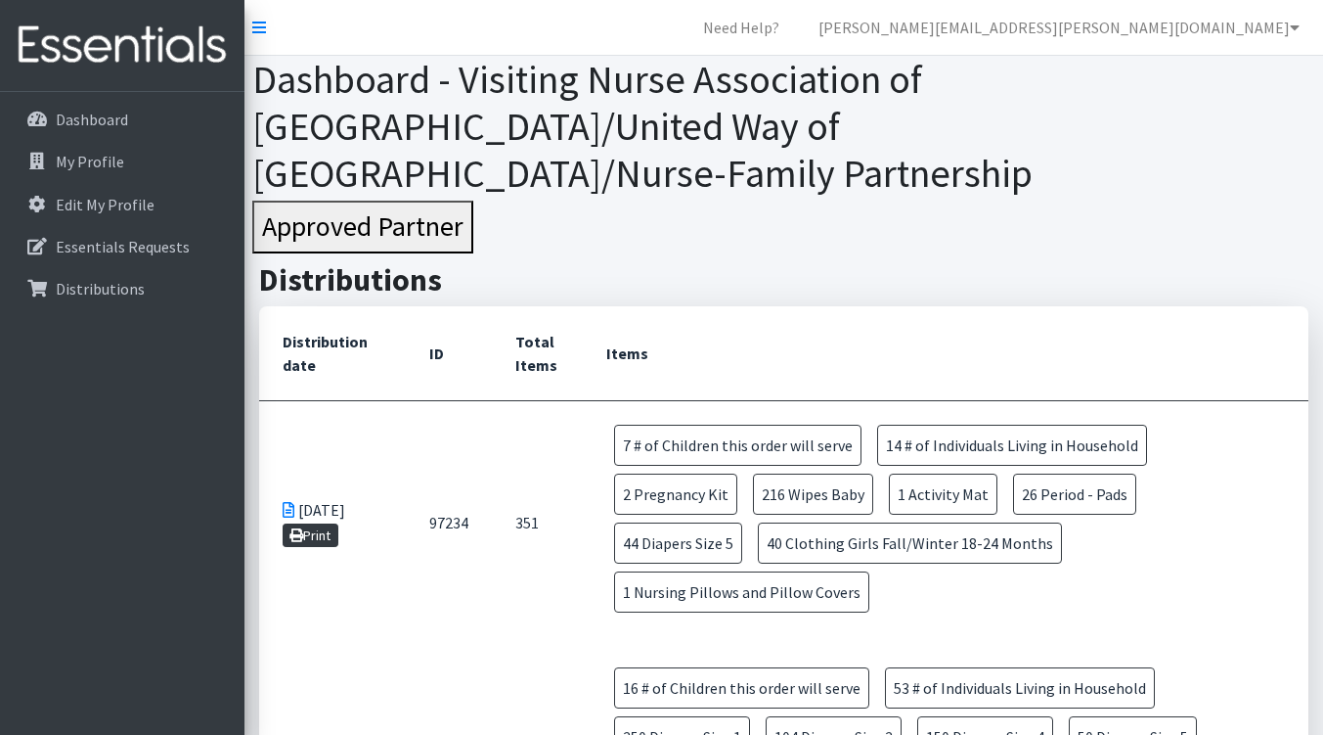
click at [301, 528] on icon at bounding box center [297, 535] width 14 height 14
